Goal: Information Seeking & Learning: Learn about a topic

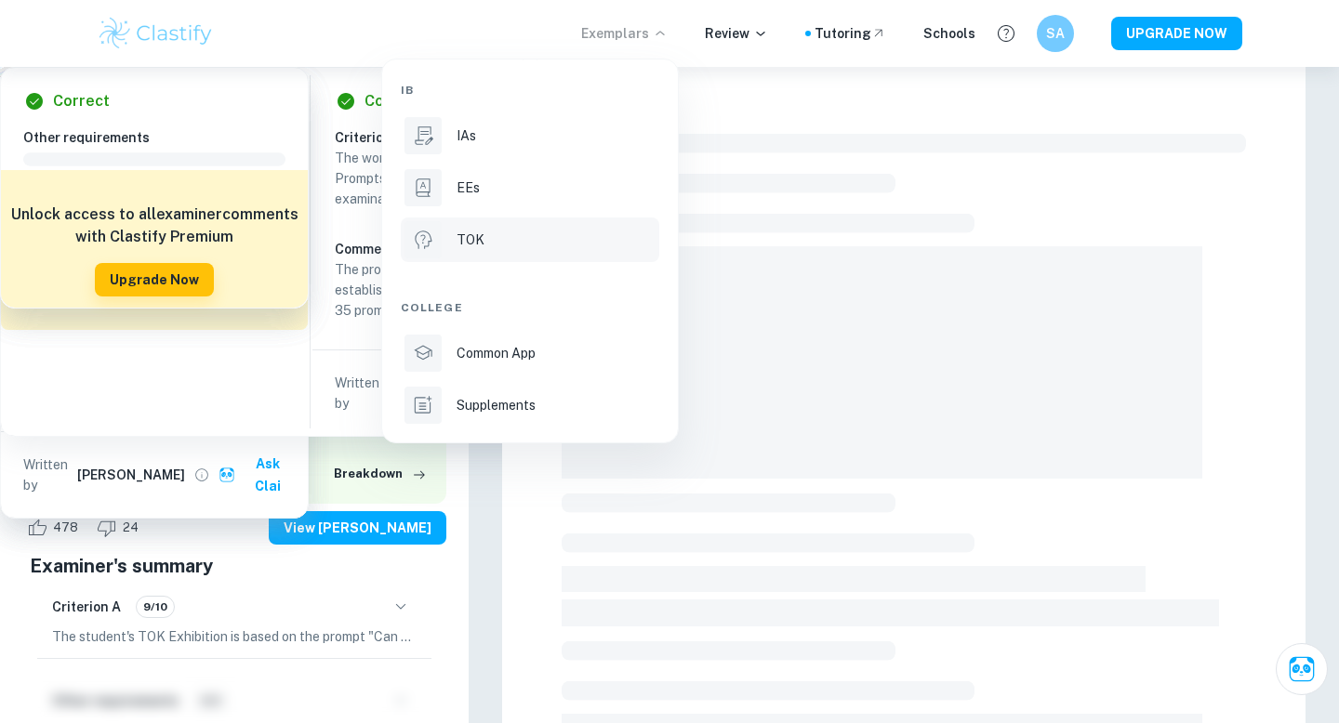
click at [527, 230] on div "TOK" at bounding box center [556, 240] width 199 height 20
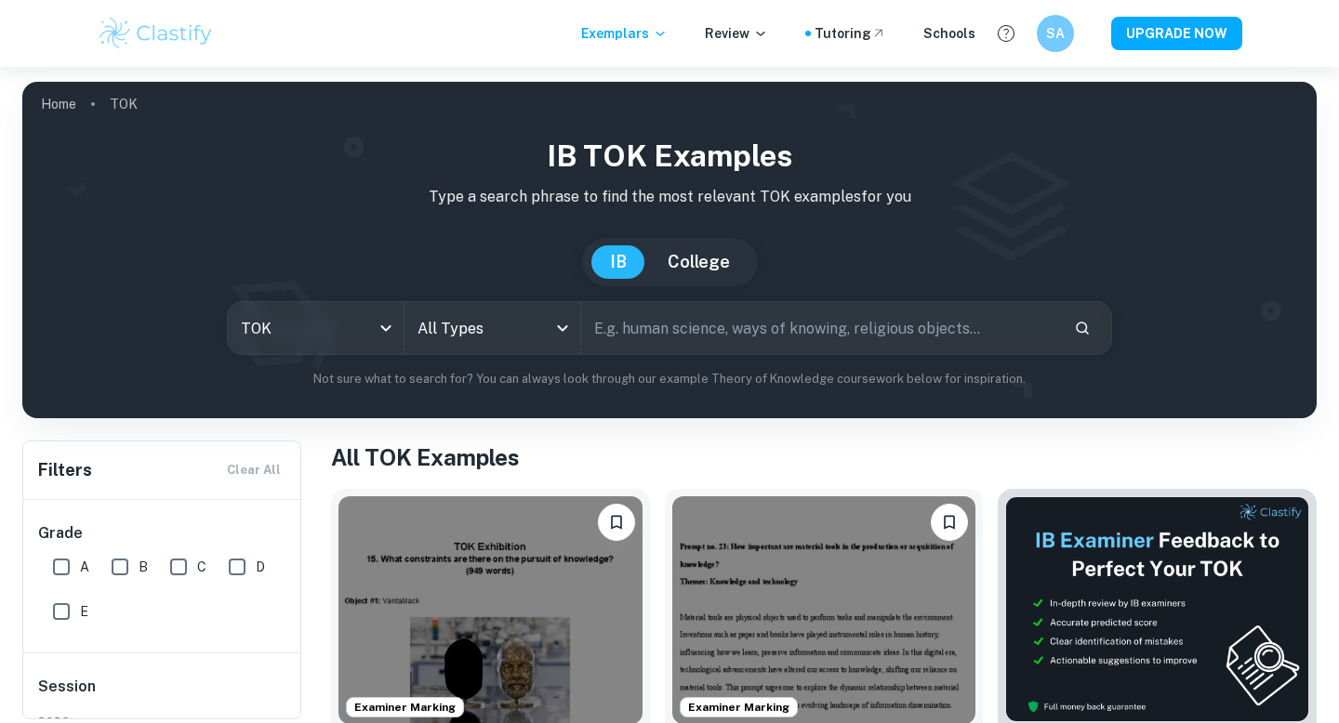
click at [629, 318] on input "text" at bounding box center [820, 328] width 478 height 52
click at [529, 324] on body "We value your privacy We use cookies to enhance your browsing experience, serve…" at bounding box center [669, 428] width 1339 height 723
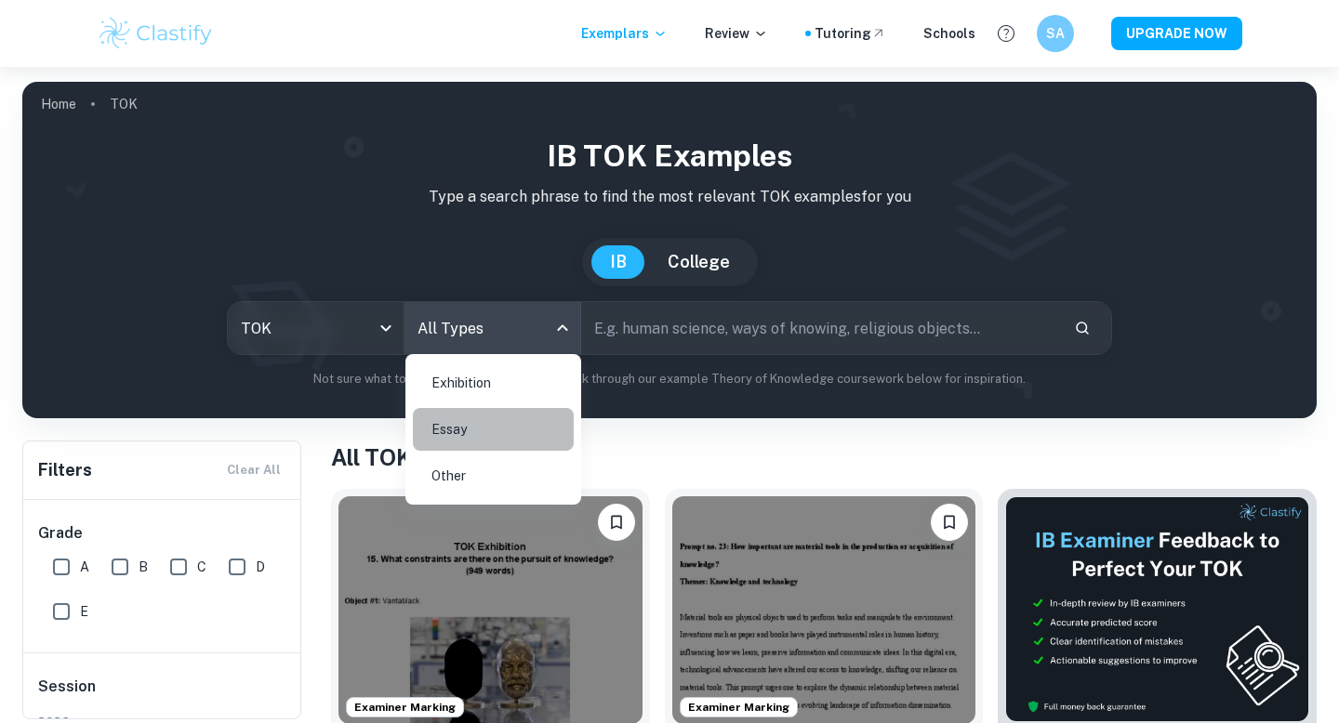
click at [509, 442] on li "Essay" at bounding box center [493, 429] width 161 height 43
click at [530, 335] on body "We value your privacy We use cookies to enhance your browsing experience, serve…" at bounding box center [669, 428] width 1339 height 723
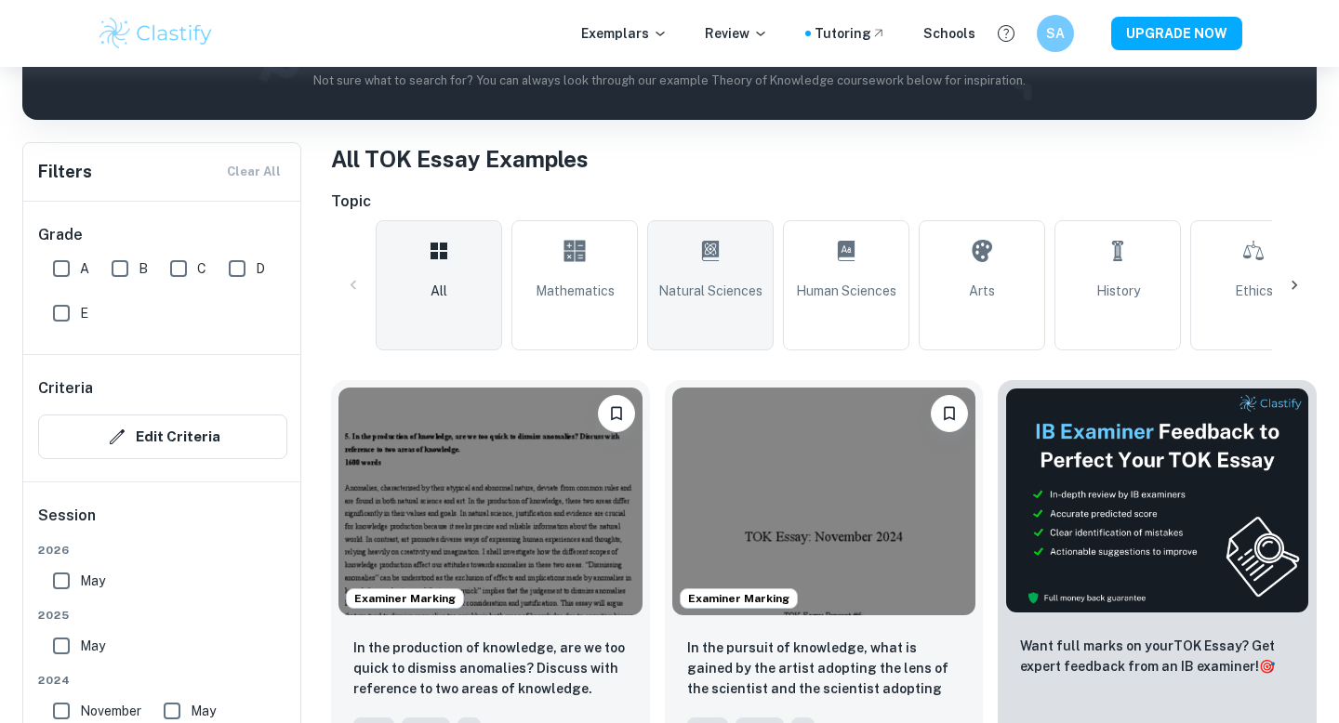
scroll to position [407, 0]
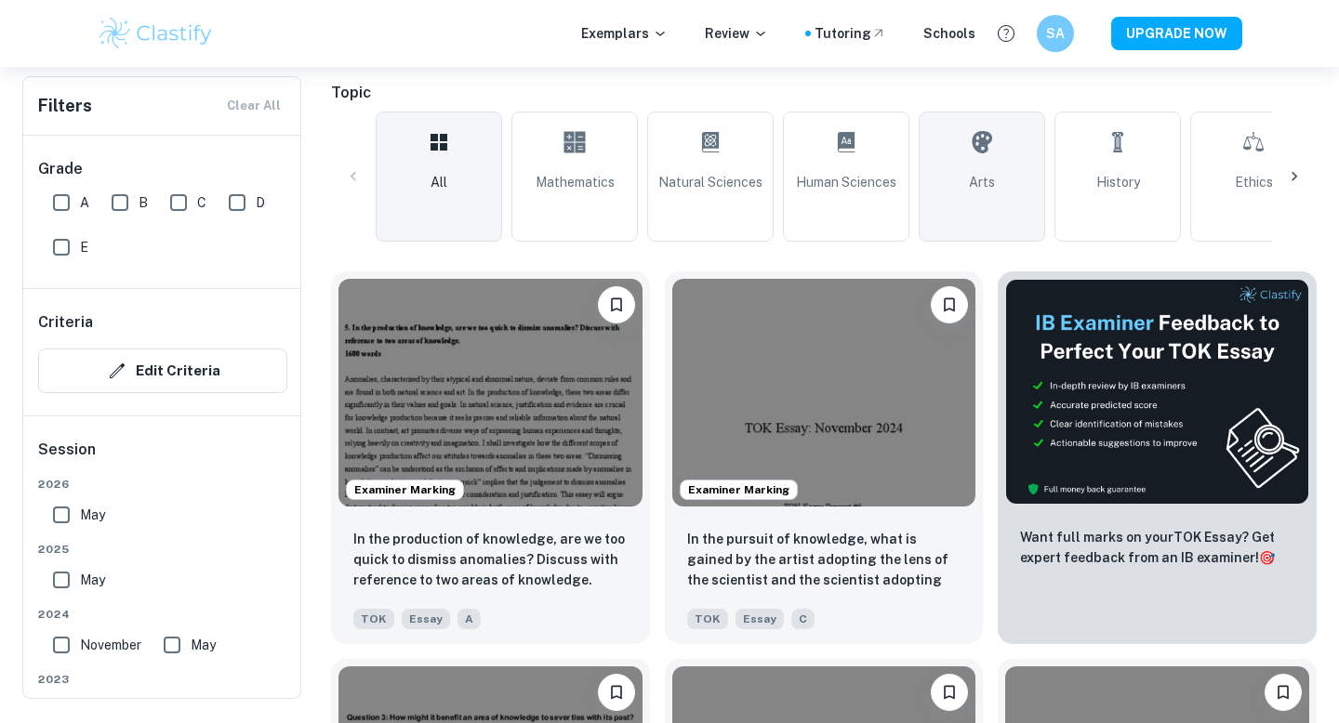
scroll to position [411, 0]
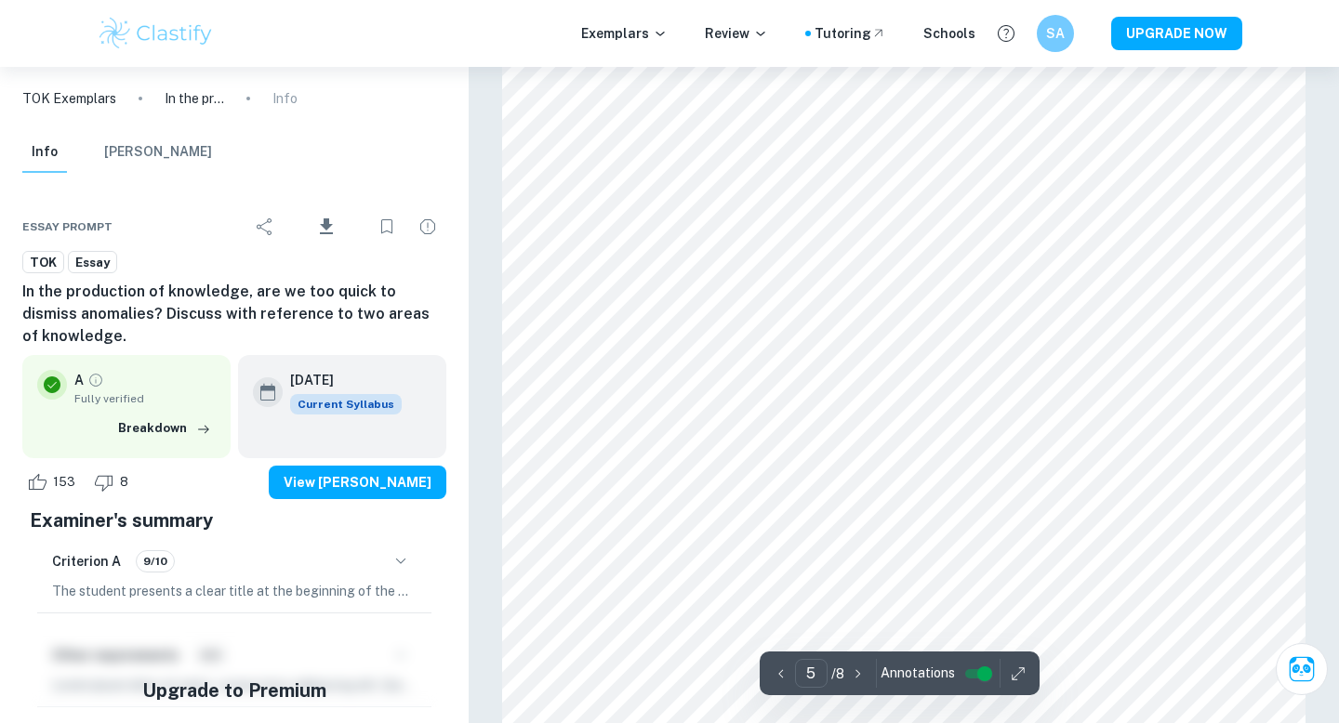
scroll to position [4290, 0]
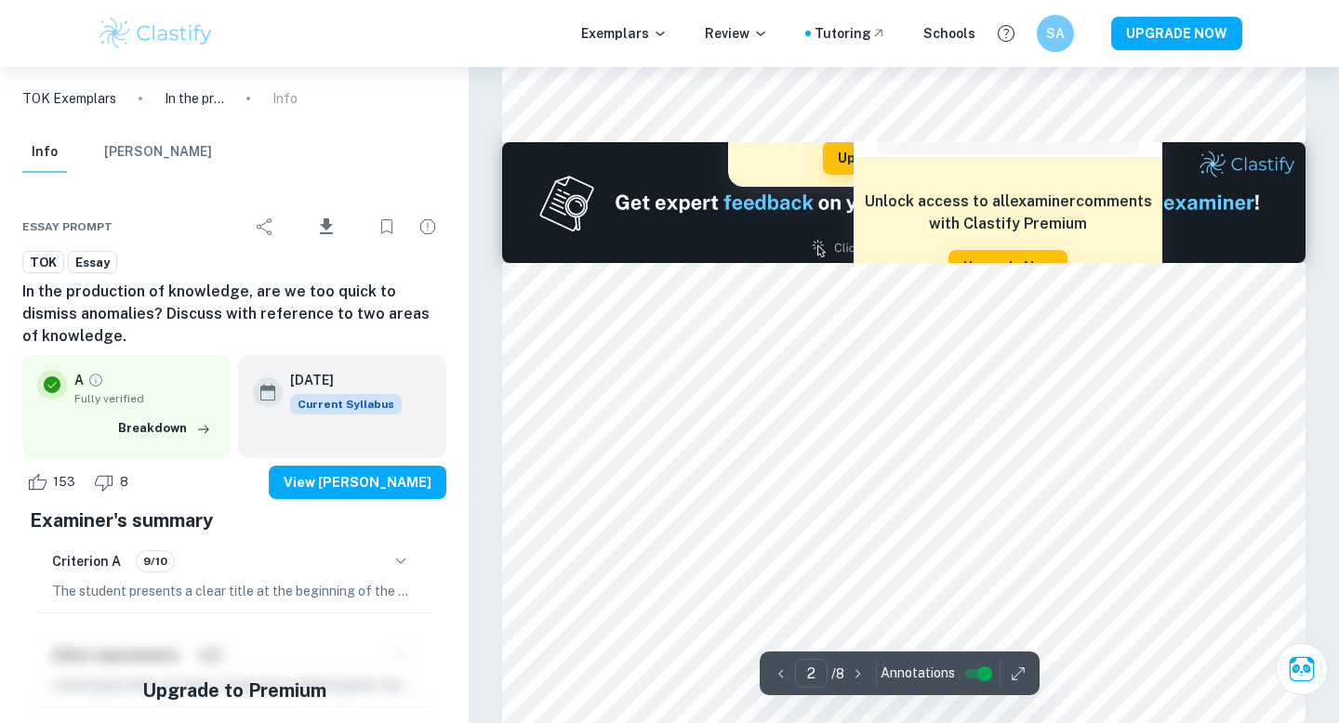
type input "1"
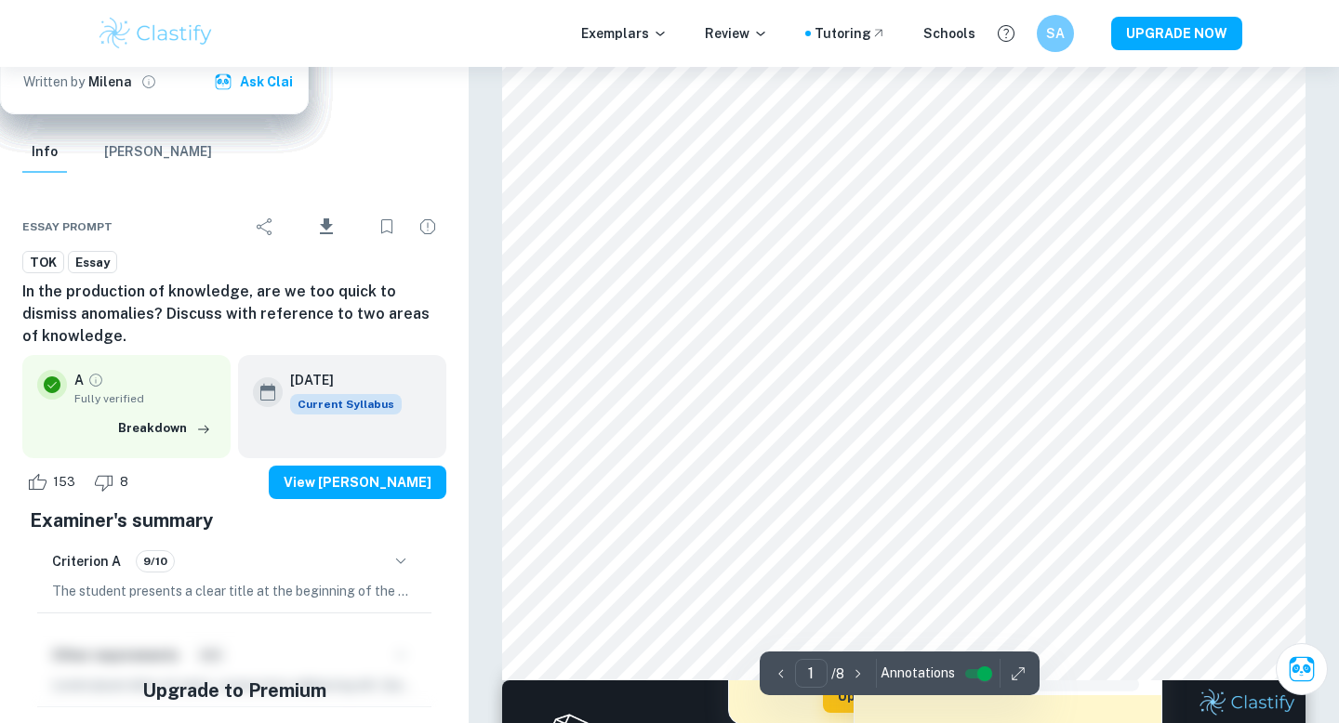
scroll to position [461, 0]
